Goal: Find specific fact: Find specific fact

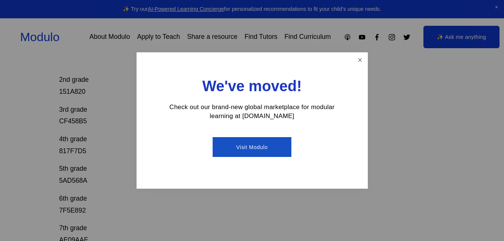
scroll to position [176, 0]
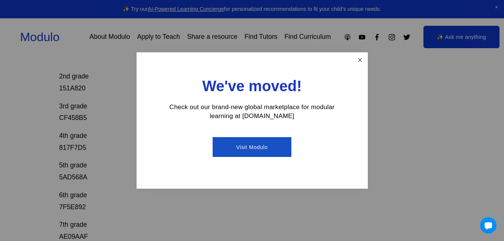
click at [360, 62] on link "Close" at bounding box center [359, 59] width 13 height 13
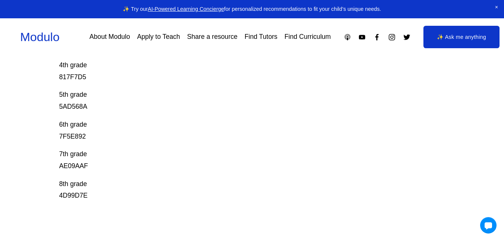
scroll to position [247, 0]
drag, startPoint x: 67, startPoint y: 166, endPoint x: 105, endPoint y: 166, distance: 37.7
click at [105, 166] on p "7th grade AE09AAF" at bounding box center [232, 159] width 347 height 24
copy p "AE09AAF"
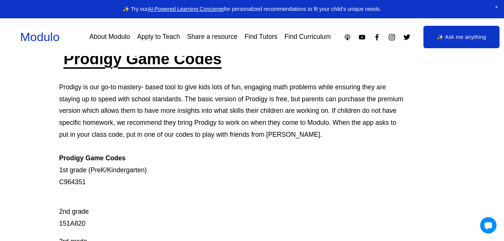
scroll to position [13, 0]
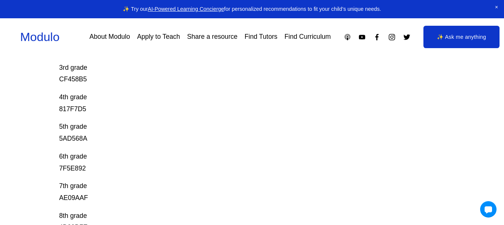
scroll to position [248, 0]
